Goal: Complete application form

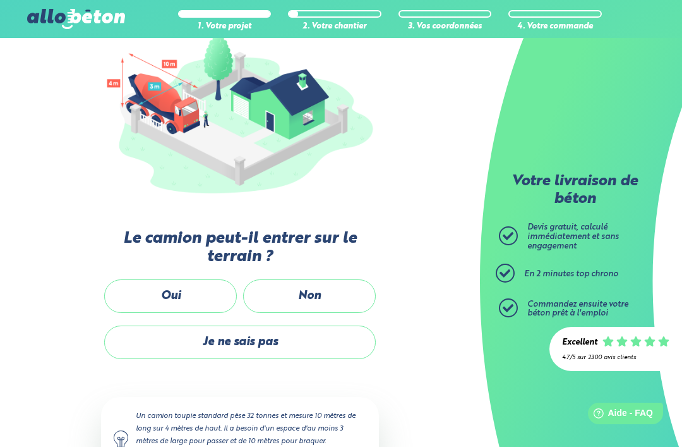
click at [136, 286] on label "Oui" at bounding box center [170, 295] width 133 height 33
click at [0, 0] on input "Oui" at bounding box center [0, 0] width 0 height 0
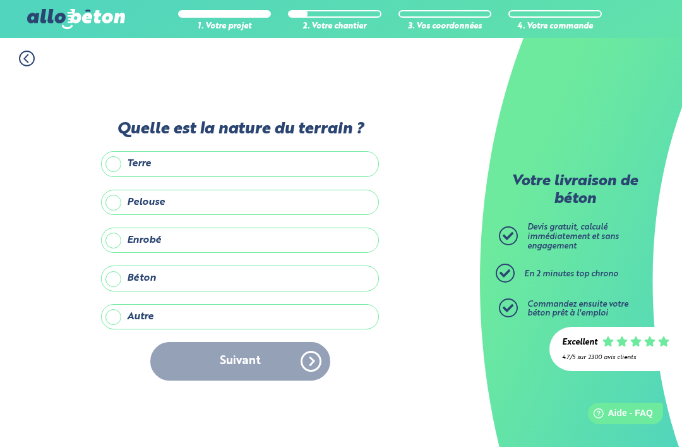
scroll to position [24, 0]
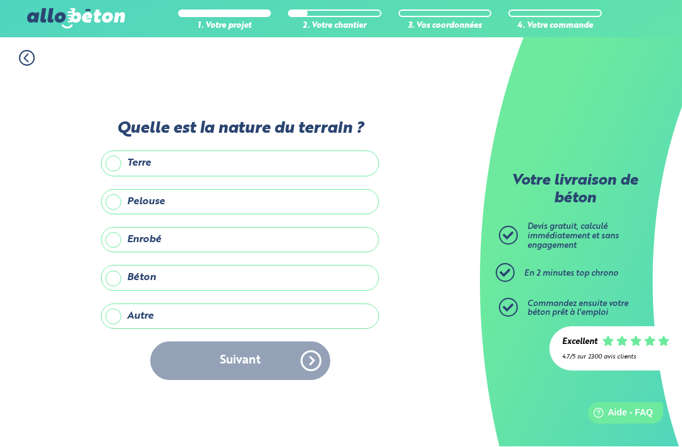
click at [117, 159] on label "Terre" at bounding box center [240, 163] width 278 height 25
click at [0, 0] on input "Terre" at bounding box center [0, 0] width 0 height 0
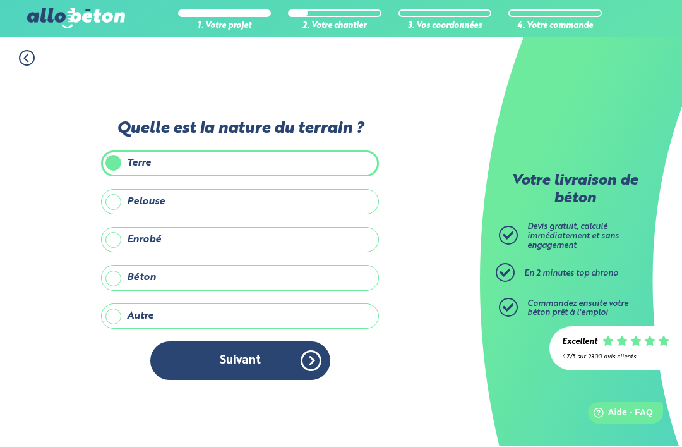
scroll to position [25, 0]
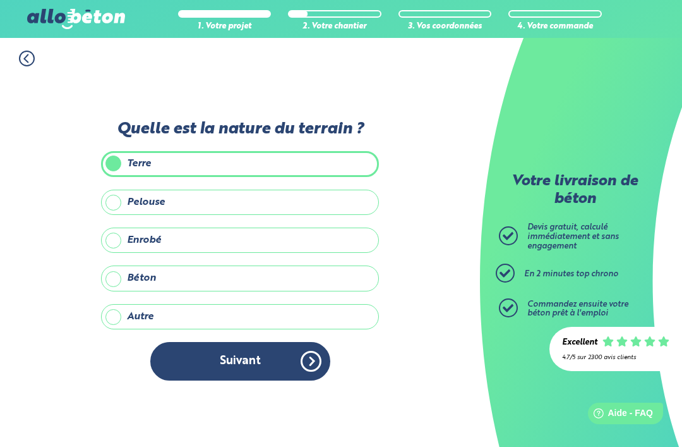
click at [219, 359] on button "Suivant" at bounding box center [240, 361] width 180 height 39
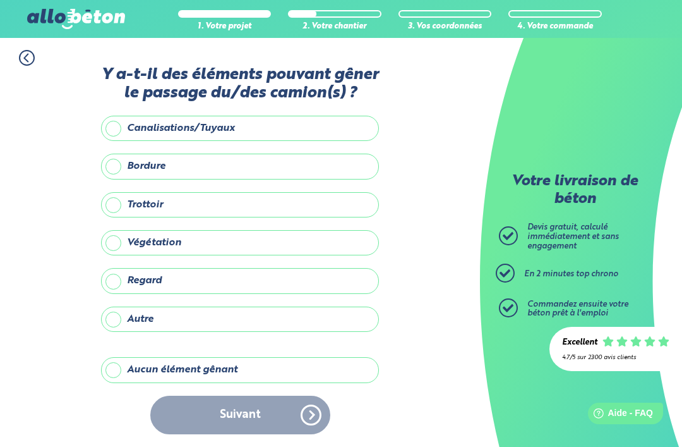
click at [131, 363] on label "Aucun élément gênant" at bounding box center [240, 369] width 278 height 25
click at [0, 0] on input "Aucun élément gênant" at bounding box center [0, 0] width 0 height 0
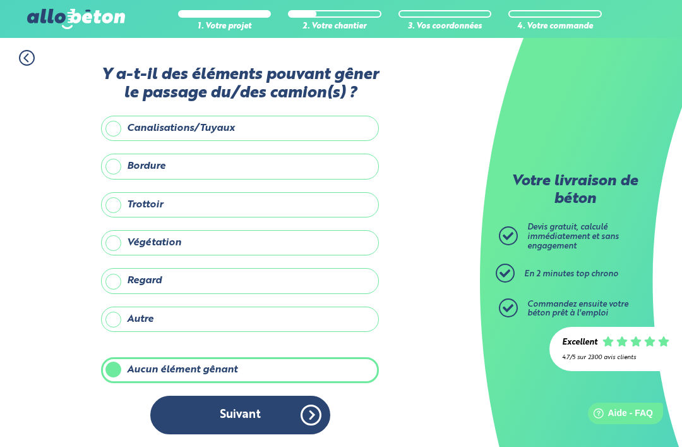
click at [195, 407] on button "Suivant" at bounding box center [240, 414] width 180 height 39
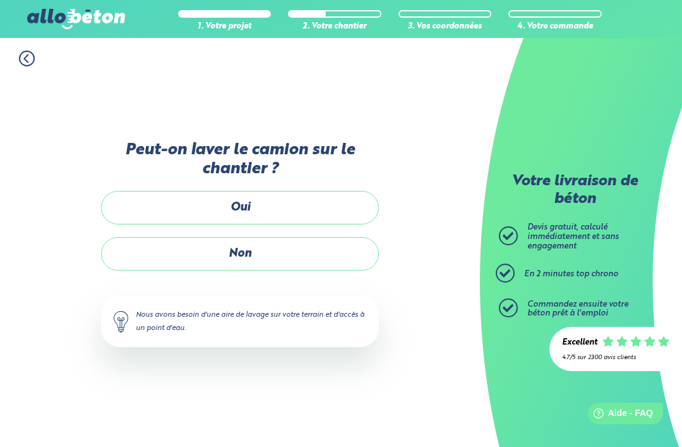
click at [145, 196] on label "Oui" at bounding box center [240, 207] width 278 height 33
click at [0, 0] on input "Oui" at bounding box center [0, 0] width 0 height 0
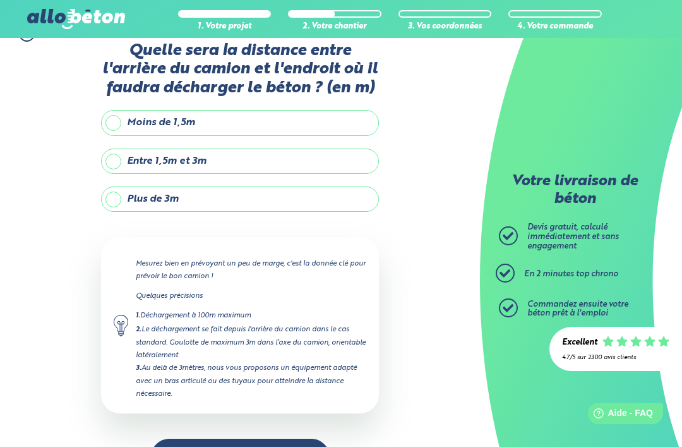
click at [95, 157] on div "1. Votre projet 2. Votre chantier 3. Vos coordonnées 4. Votre commande Quelle s…" at bounding box center [240, 251] width 480 height 476
click at [121, 208] on label "Plus de 3m" at bounding box center [240, 198] width 278 height 25
click at [0, 0] on input "Plus de 3m" at bounding box center [0, 0] width 0 height 0
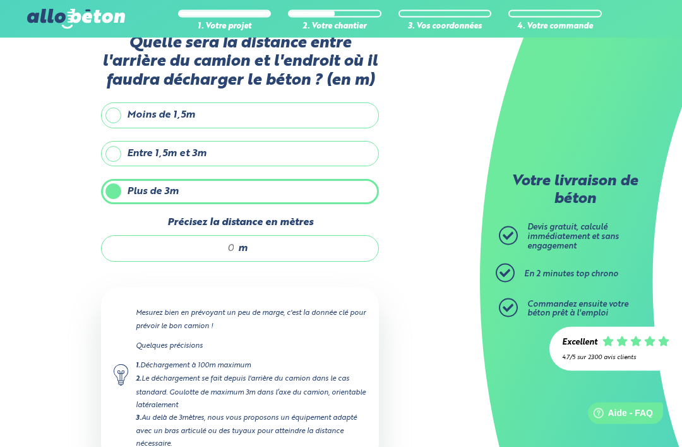
click at [169, 251] on input "Précisez la distance en mètres" at bounding box center [174, 249] width 121 height 13
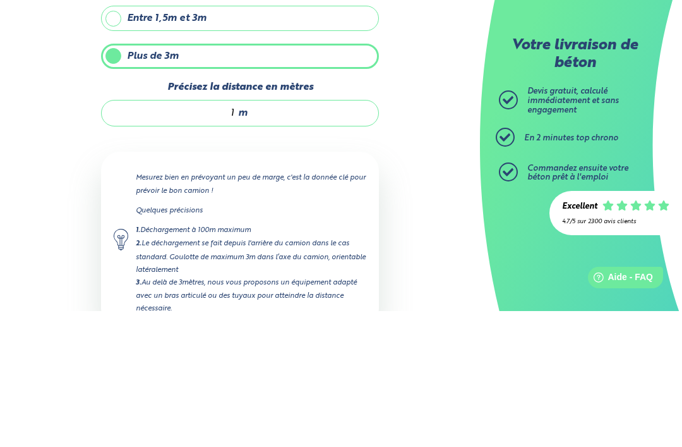
type input "10"
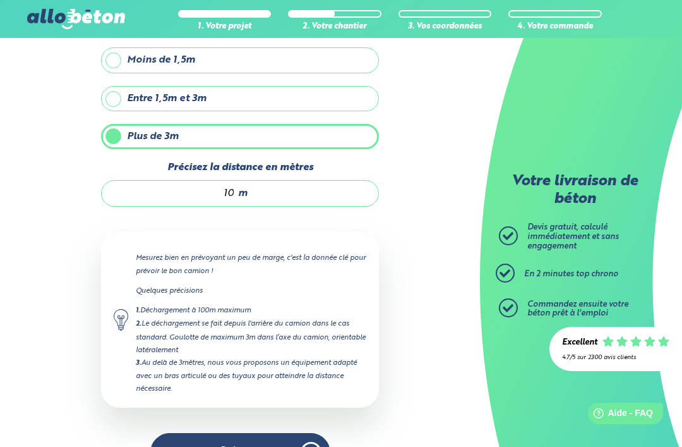
click at [280, 446] on button "Suivant" at bounding box center [240, 452] width 180 height 39
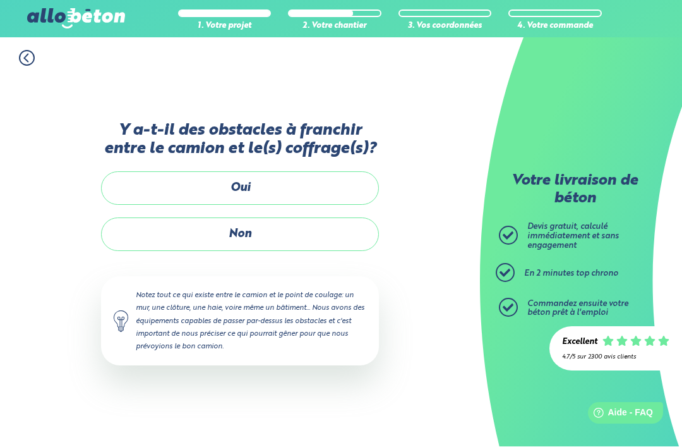
scroll to position [40, 0]
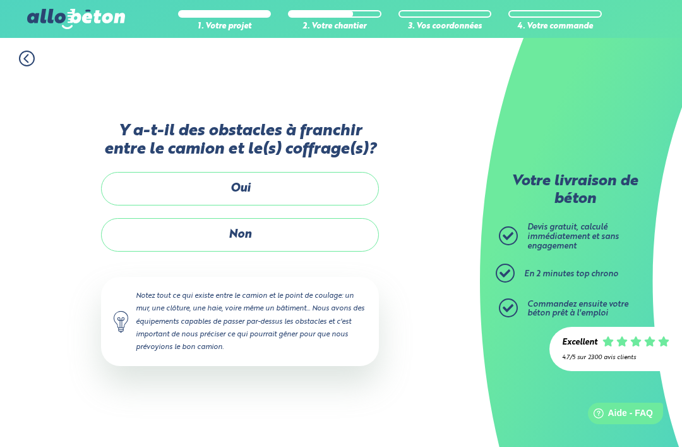
click at [155, 218] on label "Non" at bounding box center [240, 234] width 278 height 33
click at [0, 0] on input "Non" at bounding box center [0, 0] width 0 height 0
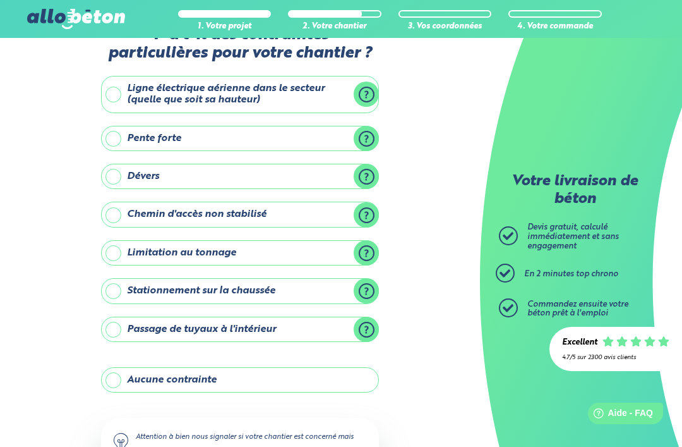
click at [121, 374] on label "Aucune contrainte" at bounding box center [240, 379] width 278 height 25
click at [0, 0] on input "Aucune contrainte" at bounding box center [0, 0] width 0 height 0
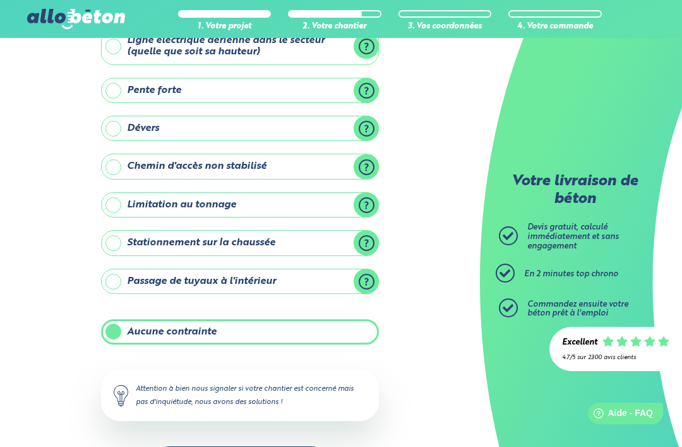
scroll to position [95, 0]
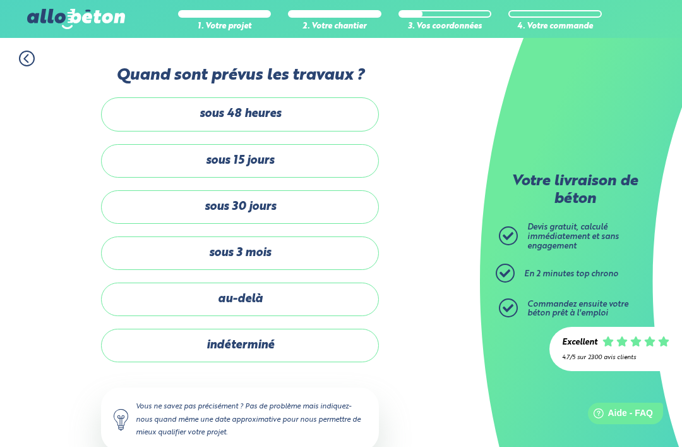
click at [181, 304] on label "au-delà" at bounding box center [240, 298] width 278 height 33
click at [0, 0] on input "au-delà" at bounding box center [0, 0] width 0 height 0
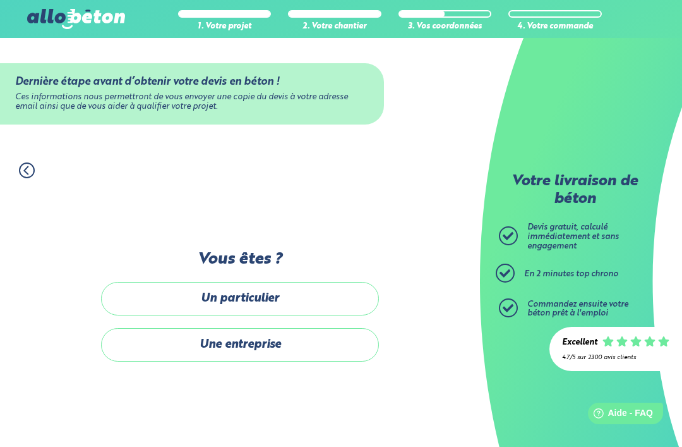
click at [177, 312] on label "Un particulier" at bounding box center [240, 298] width 278 height 33
click at [0, 0] on input "Un particulier" at bounding box center [0, 0] width 0 height 0
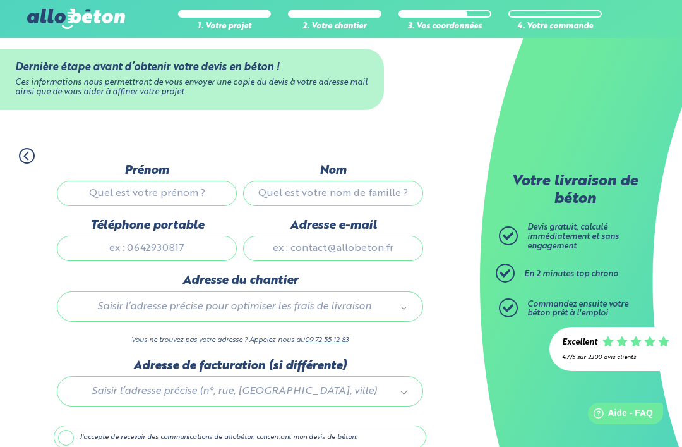
scroll to position [15, 0]
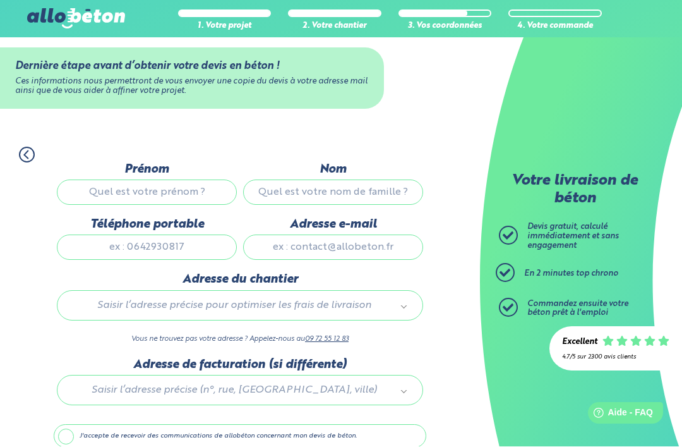
click at [102, 191] on input "Prénom" at bounding box center [147, 192] width 180 height 25
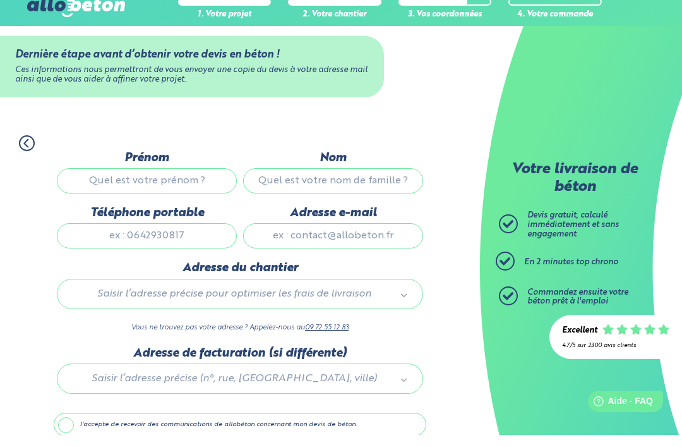
scroll to position [0, 0]
